Goal: Navigation & Orientation: Find specific page/section

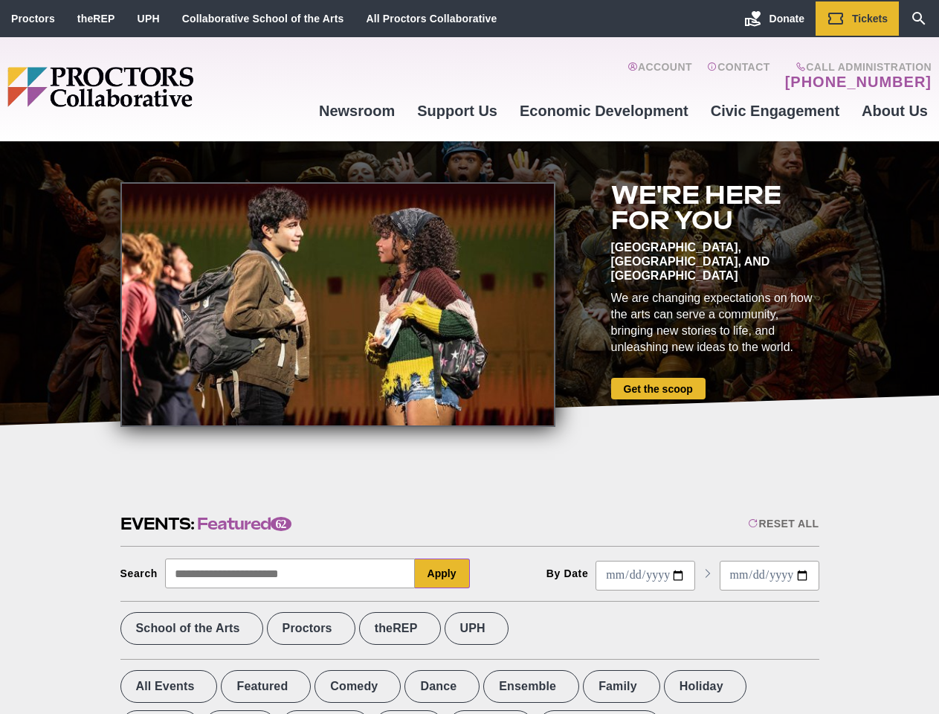
click at [469, 357] on div at bounding box center [337, 304] width 435 height 245
click at [782, 523] on div "Reset All" at bounding box center [783, 523] width 71 height 12
click at [442, 573] on button "Apply" at bounding box center [442, 573] width 55 height 30
